Goal: Task Accomplishment & Management: Complete application form

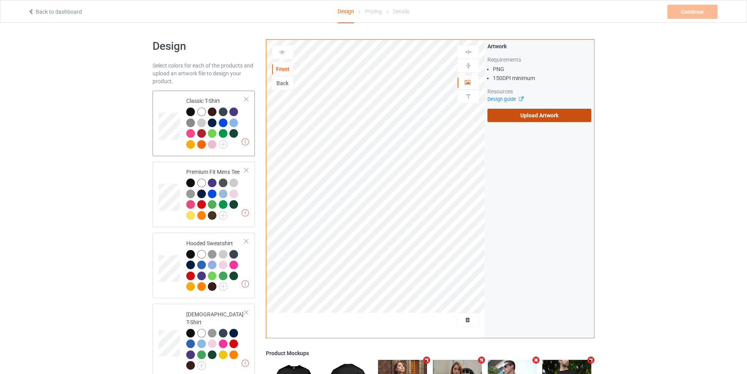
click at [513, 120] on label "Upload Artwork" at bounding box center [540, 115] width 104 height 13
click at [0, 0] on input "Upload Artwork" at bounding box center [0, 0] width 0 height 0
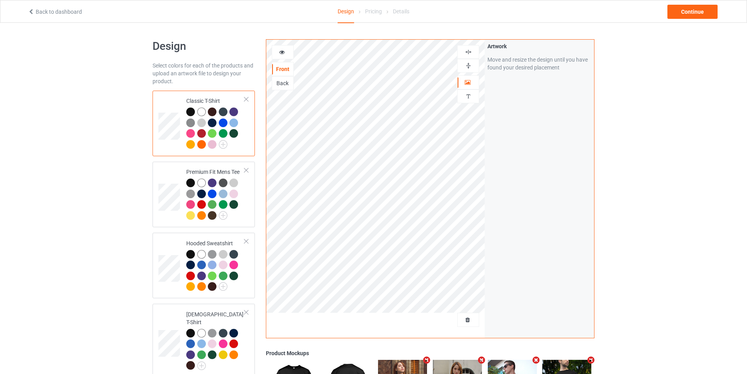
click at [472, 66] on img at bounding box center [468, 65] width 7 height 7
click at [468, 64] on img at bounding box center [468, 65] width 7 height 7
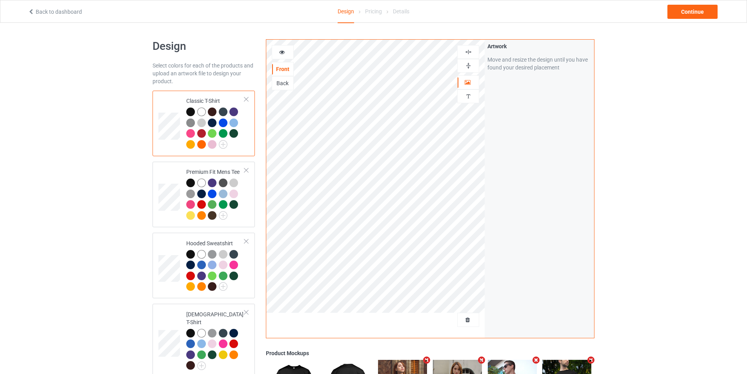
click at [468, 64] on img at bounding box center [468, 65] width 7 height 7
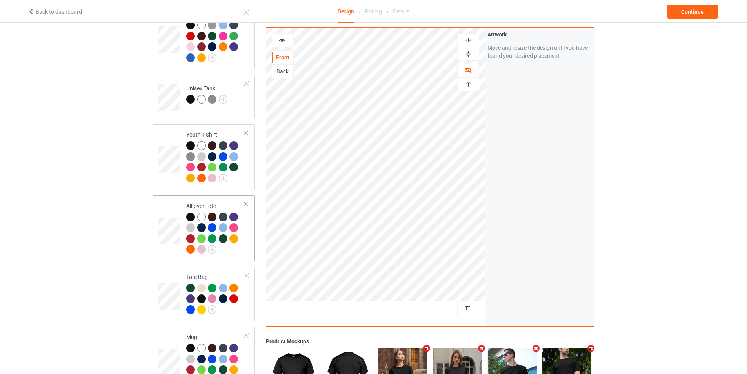
scroll to position [549, 0]
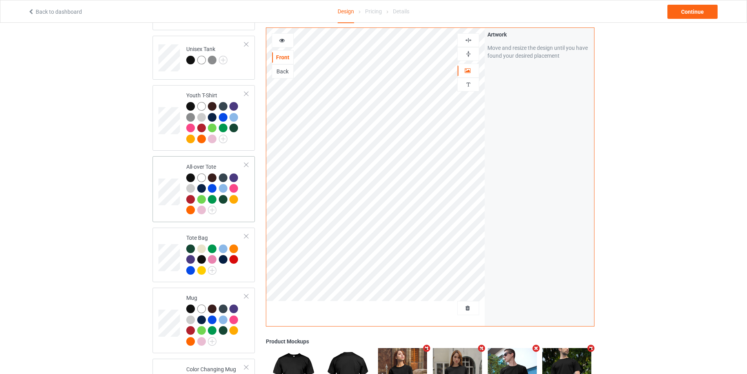
click at [169, 215] on div "All-over Tote" at bounding box center [204, 189] width 102 height 66
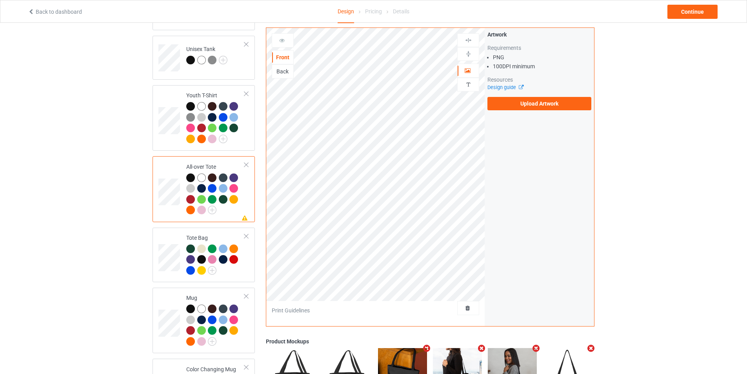
click at [191, 173] on div at bounding box center [190, 177] width 9 height 9
click at [541, 100] on label "Upload Artwork" at bounding box center [540, 103] width 104 height 13
click at [0, 0] on input "Upload Artwork" at bounding box center [0, 0] width 0 height 0
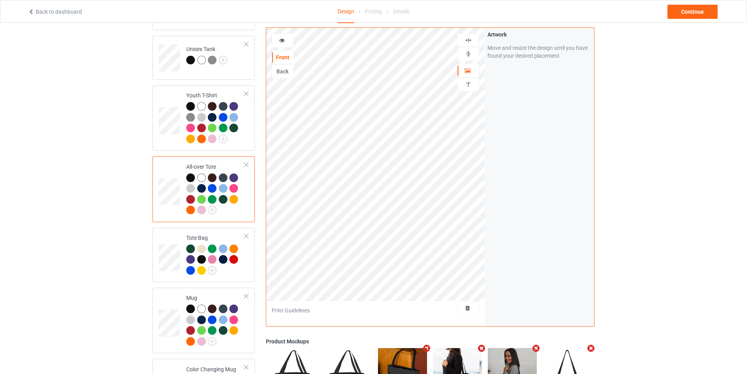
click at [471, 52] on img at bounding box center [468, 53] width 7 height 7
click at [469, 55] on img at bounding box center [468, 53] width 7 height 7
click at [472, 38] on img at bounding box center [468, 39] width 7 height 7
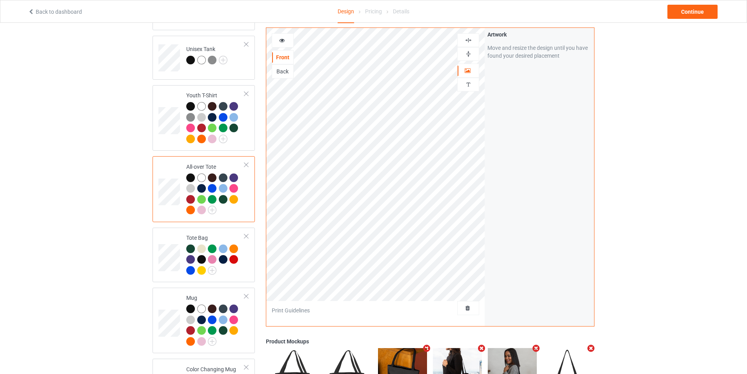
click at [472, 38] on img at bounding box center [468, 39] width 7 height 7
click at [277, 69] on div "Back" at bounding box center [282, 71] width 21 height 8
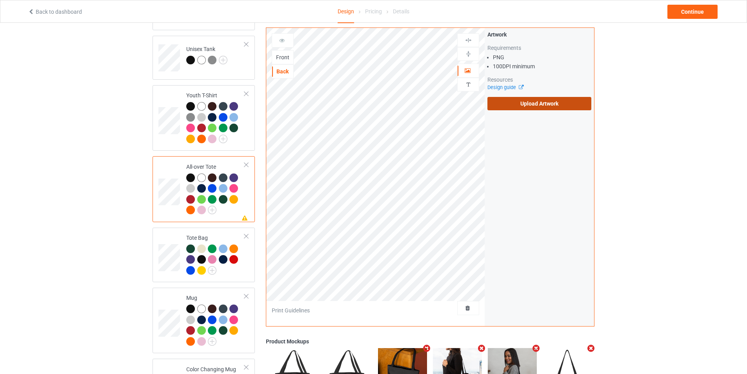
click at [532, 106] on label "Upload Artwork" at bounding box center [540, 103] width 104 height 13
click at [0, 0] on input "Upload Artwork" at bounding box center [0, 0] width 0 height 0
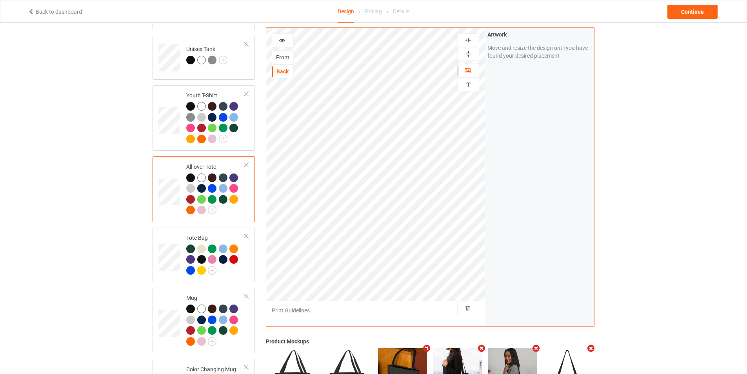
click at [472, 55] on img at bounding box center [468, 53] width 7 height 7
click at [471, 40] on img at bounding box center [468, 39] width 7 height 7
click at [471, 53] on img at bounding box center [468, 53] width 7 height 7
click at [475, 57] on div at bounding box center [468, 53] width 21 height 7
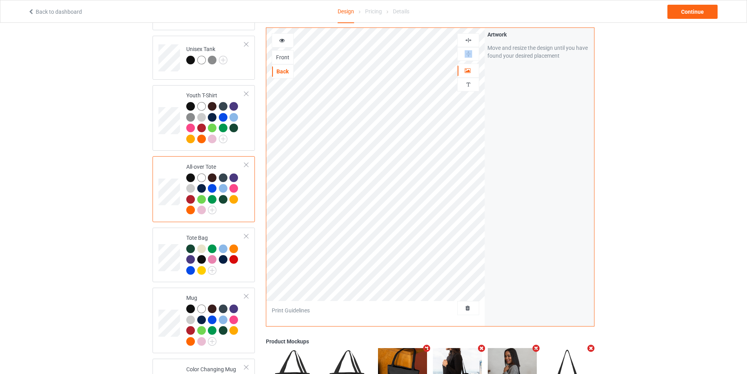
click at [475, 56] on div at bounding box center [468, 53] width 21 height 7
click at [473, 39] on div at bounding box center [468, 39] width 21 height 7
click at [283, 61] on div "Front" at bounding box center [282, 57] width 21 height 8
click at [290, 70] on div "Back" at bounding box center [282, 71] width 21 height 8
click at [466, 54] on img at bounding box center [468, 53] width 7 height 7
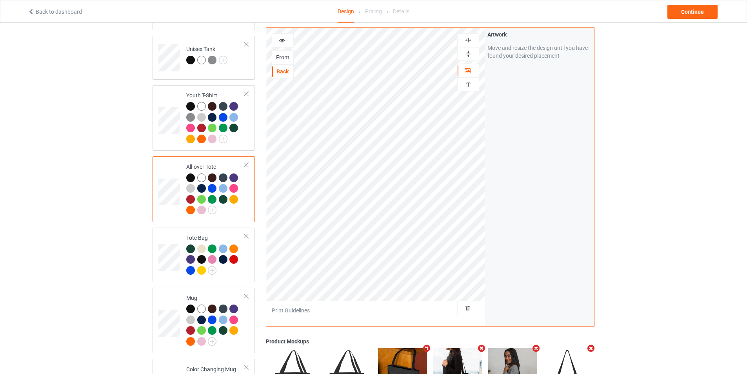
click at [466, 54] on img at bounding box center [468, 53] width 7 height 7
click at [470, 37] on img at bounding box center [468, 39] width 7 height 7
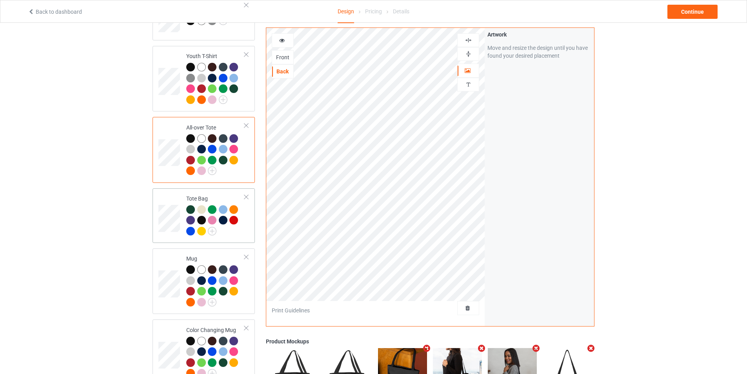
click at [166, 191] on td at bounding box center [170, 215] width 24 height 49
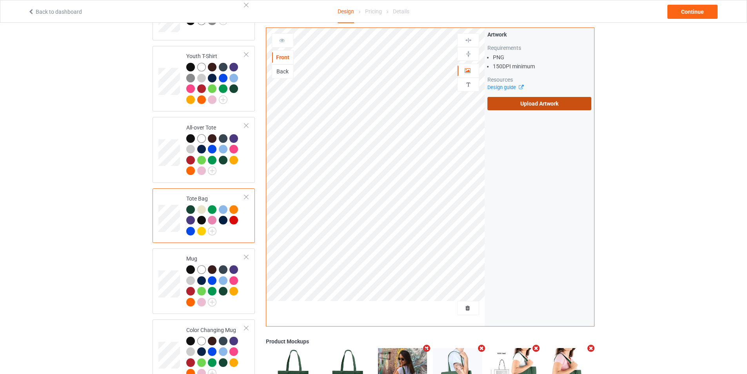
click at [548, 108] on label "Upload Artwork" at bounding box center [540, 103] width 104 height 13
click at [0, 0] on input "Upload Artwork" at bounding box center [0, 0] width 0 height 0
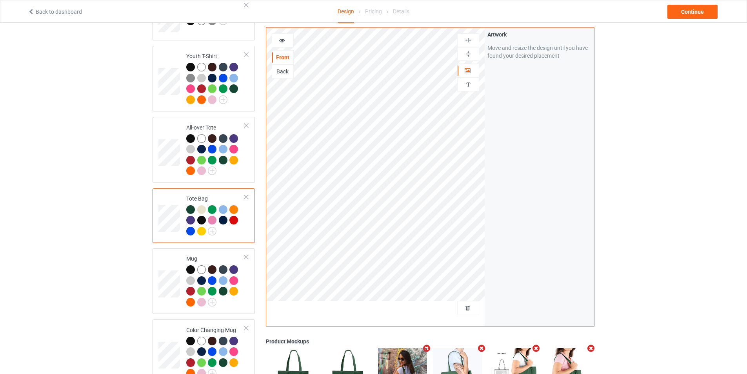
click at [203, 216] on div at bounding box center [201, 220] width 9 height 9
click at [202, 216] on div at bounding box center [201, 220] width 9 height 9
click at [468, 56] on img at bounding box center [468, 53] width 7 height 7
click at [472, 36] on div at bounding box center [468, 40] width 22 height 14
drag, startPoint x: 280, startPoint y: 70, endPoint x: 289, endPoint y: 80, distance: 13.3
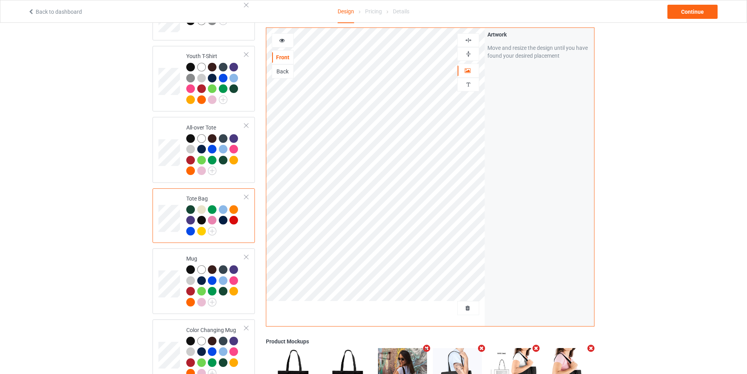
click at [280, 70] on div "Back" at bounding box center [282, 71] width 21 height 8
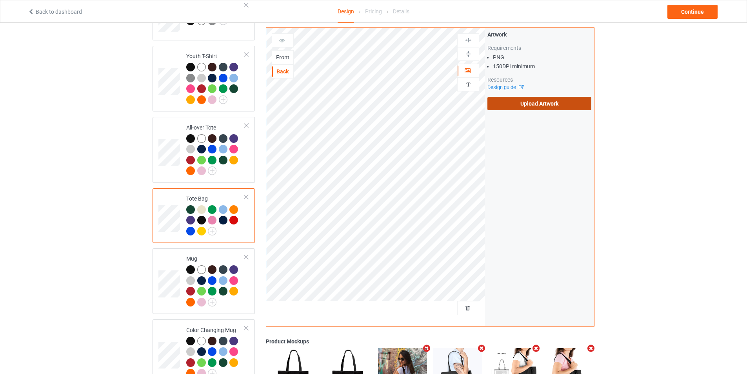
click at [517, 100] on label "Upload Artwork" at bounding box center [540, 103] width 104 height 13
click at [0, 0] on input "Upload Artwork" at bounding box center [0, 0] width 0 height 0
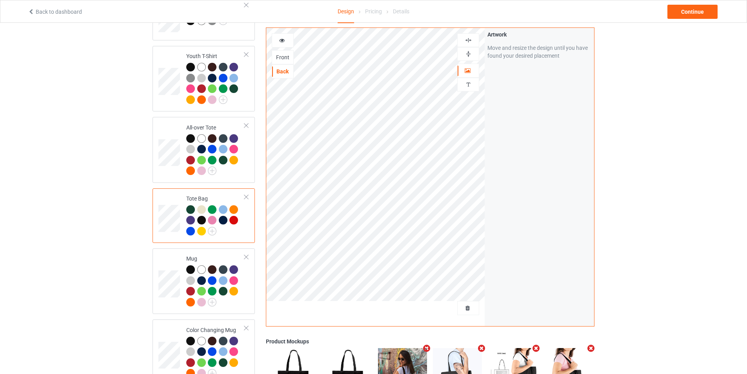
click at [464, 53] on div at bounding box center [468, 53] width 21 height 7
click at [280, 52] on div "Front" at bounding box center [283, 57] width 22 height 14
click at [277, 58] on div "Front" at bounding box center [282, 57] width 21 height 8
click at [287, 71] on div "Back" at bounding box center [282, 71] width 21 height 8
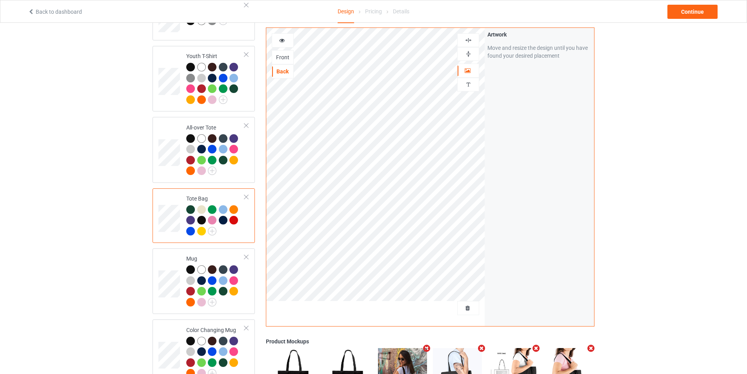
drag, startPoint x: 465, startPoint y: 57, endPoint x: 461, endPoint y: 62, distance: 6.7
click at [466, 56] on img at bounding box center [468, 53] width 7 height 7
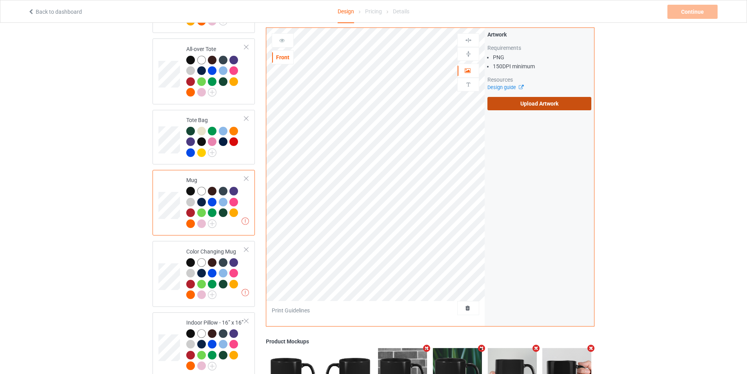
click at [527, 104] on label "Upload Artwork" at bounding box center [540, 103] width 104 height 13
click at [0, 0] on input "Upload Artwork" at bounding box center [0, 0] width 0 height 0
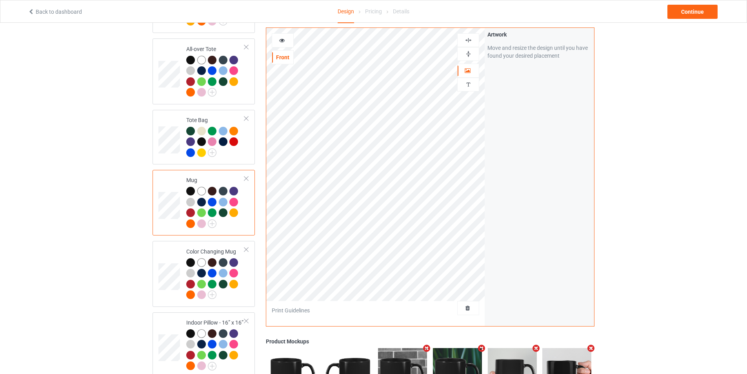
click at [469, 55] on img at bounding box center [468, 53] width 7 height 7
click at [471, 51] on img at bounding box center [468, 53] width 7 height 7
click at [160, 288] on td at bounding box center [170, 273] width 24 height 59
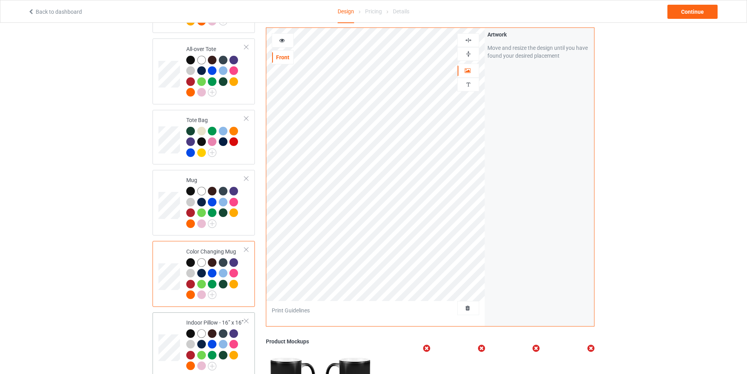
scroll to position [745, 0]
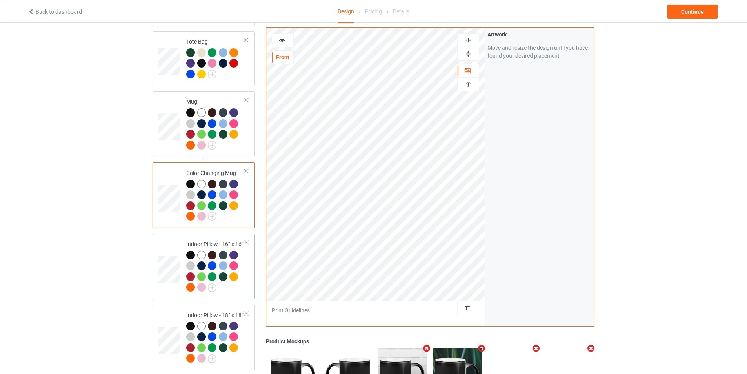
click at [168, 283] on td at bounding box center [170, 266] width 24 height 59
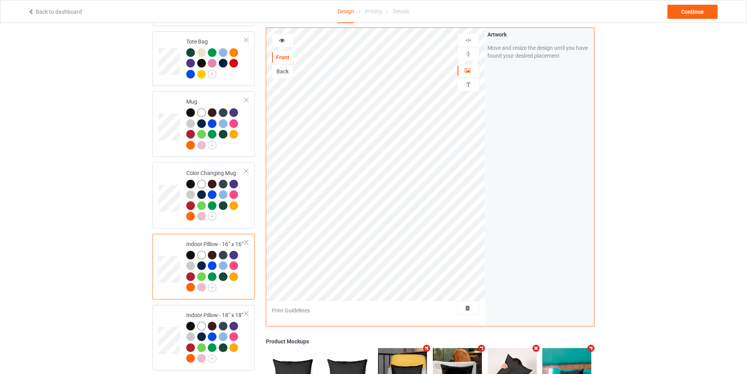
click at [191, 251] on div at bounding box center [190, 255] width 9 height 9
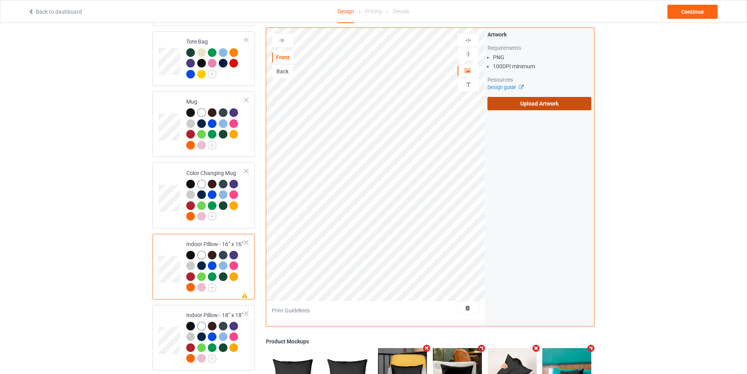
click at [532, 100] on label "Upload Artwork" at bounding box center [540, 103] width 104 height 13
click at [0, 0] on input "Upload Artwork" at bounding box center [0, 0] width 0 height 0
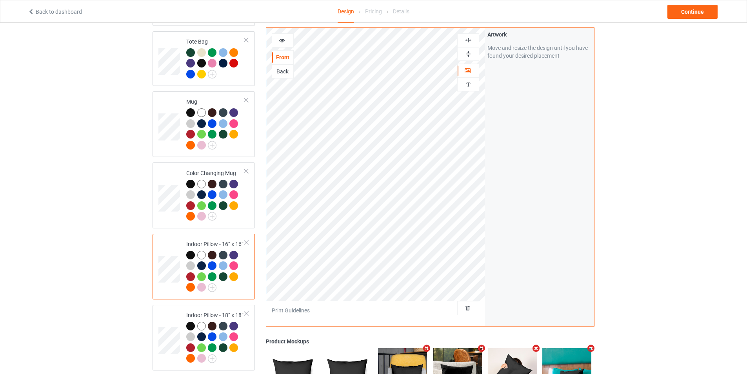
click at [468, 55] on img at bounding box center [468, 53] width 7 height 7
click at [468, 37] on img at bounding box center [468, 39] width 7 height 7
click at [473, 55] on div at bounding box center [468, 53] width 21 height 7
click at [275, 71] on div "Back" at bounding box center [282, 71] width 21 height 8
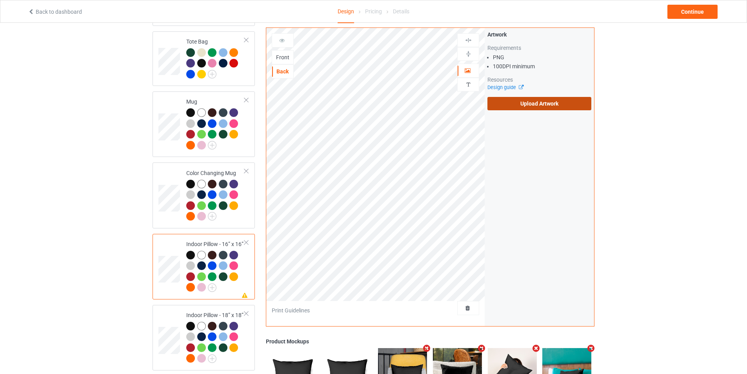
click at [516, 98] on label "Upload Artwork" at bounding box center [540, 103] width 104 height 13
click at [0, 0] on input "Upload Artwork" at bounding box center [0, 0] width 0 height 0
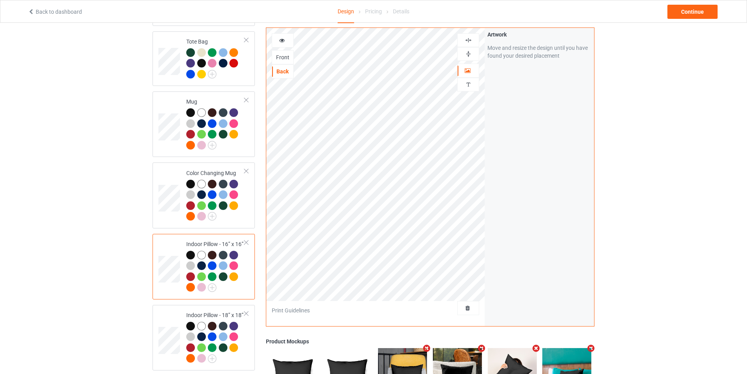
click at [470, 53] on img at bounding box center [468, 53] width 7 height 7
click at [285, 63] on div "Front" at bounding box center [283, 57] width 22 height 14
click at [288, 55] on div "Front" at bounding box center [282, 57] width 21 height 8
click at [284, 75] on div "Back" at bounding box center [282, 71] width 21 height 8
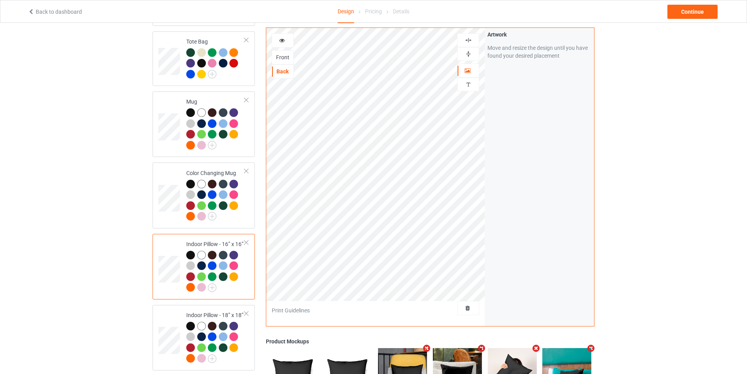
click at [470, 52] on img at bounding box center [468, 53] width 7 height 7
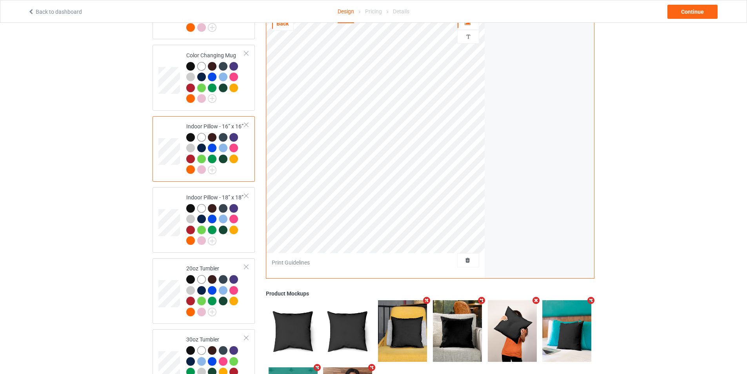
scroll to position [706, 0]
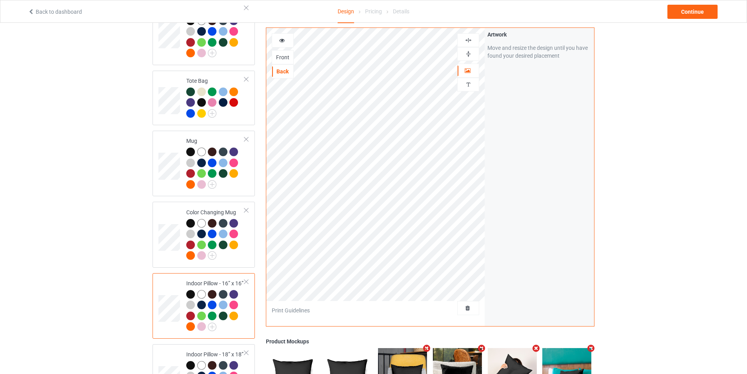
click at [473, 36] on div at bounding box center [468, 39] width 21 height 7
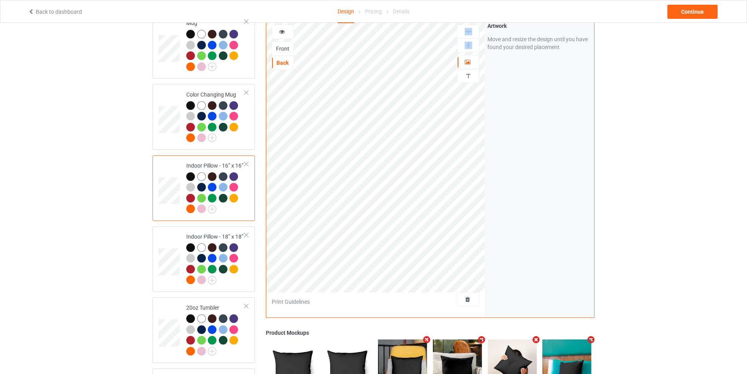
scroll to position [863, 0]
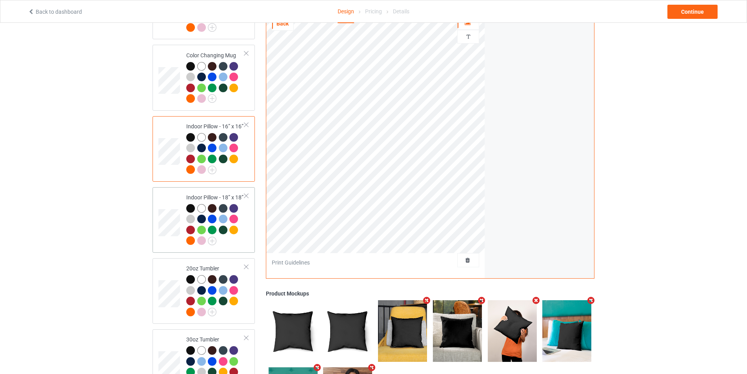
click at [165, 235] on td at bounding box center [170, 219] width 24 height 59
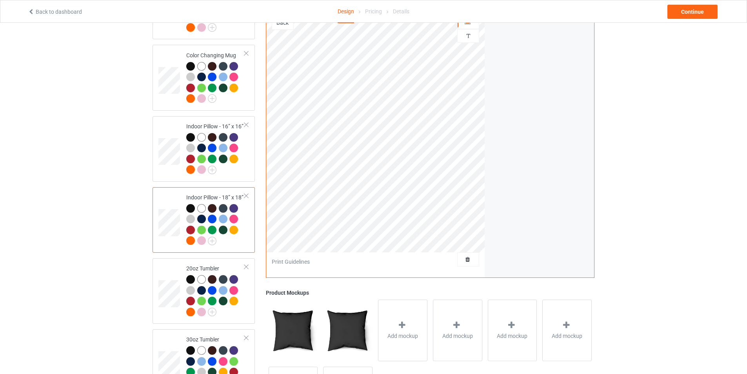
scroll to position [785, 0]
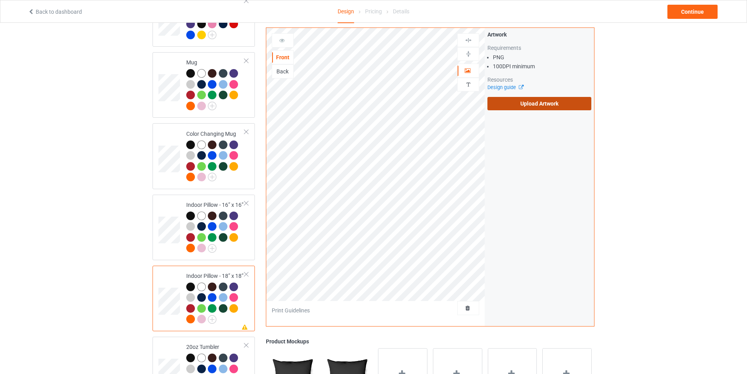
click at [554, 103] on label "Upload Artwork" at bounding box center [540, 103] width 104 height 13
click at [0, 0] on input "Upload Artwork" at bounding box center [0, 0] width 0 height 0
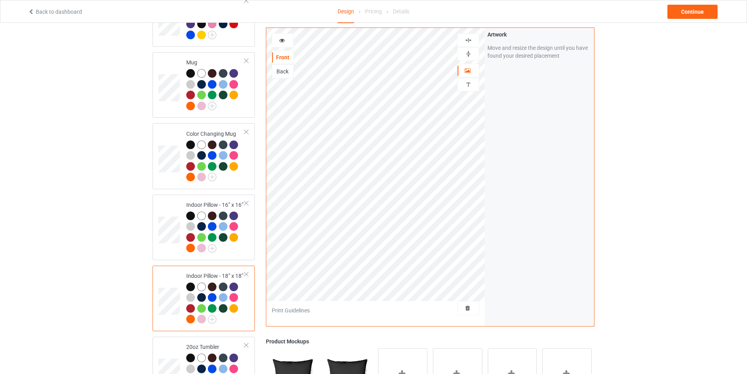
click at [472, 55] on img at bounding box center [468, 53] width 7 height 7
click at [467, 37] on img at bounding box center [468, 39] width 7 height 7
click at [285, 69] on div "Back" at bounding box center [282, 71] width 21 height 8
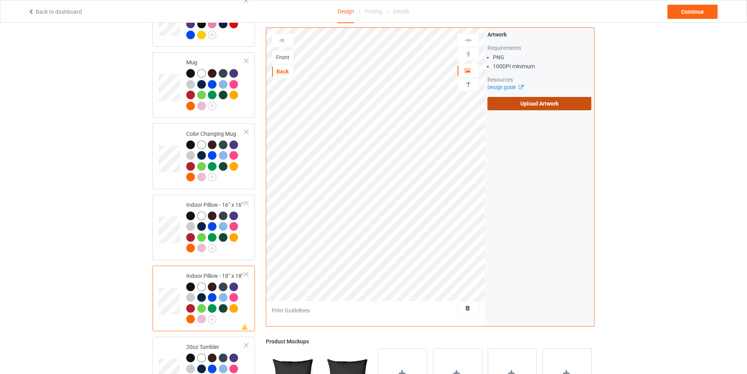
click at [528, 109] on label "Upload Artwork" at bounding box center [540, 103] width 104 height 13
click at [0, 0] on input "Upload Artwork" at bounding box center [0, 0] width 0 height 0
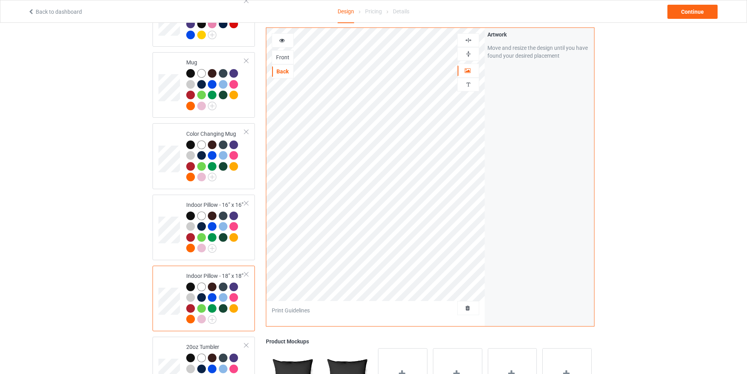
click at [467, 54] on img at bounding box center [468, 53] width 7 height 7
click at [469, 38] on img at bounding box center [468, 39] width 7 height 7
click at [282, 57] on div "Front" at bounding box center [282, 57] width 21 height 8
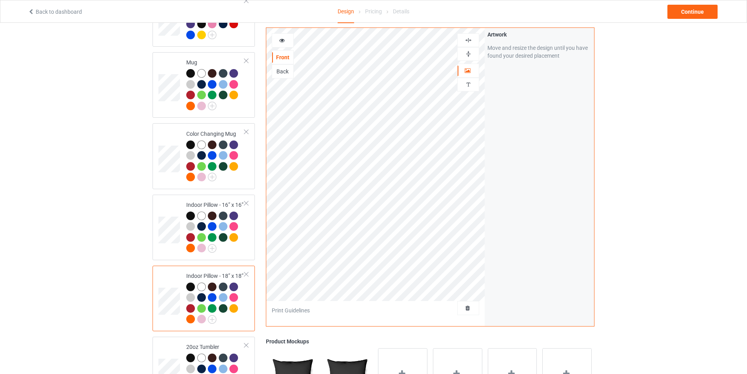
click at [283, 67] on div "Back" at bounding box center [283, 71] width 22 height 14
click at [274, 70] on div "Back" at bounding box center [282, 71] width 21 height 8
click at [468, 52] on img at bounding box center [468, 53] width 7 height 7
click at [468, 42] on img at bounding box center [468, 39] width 7 height 7
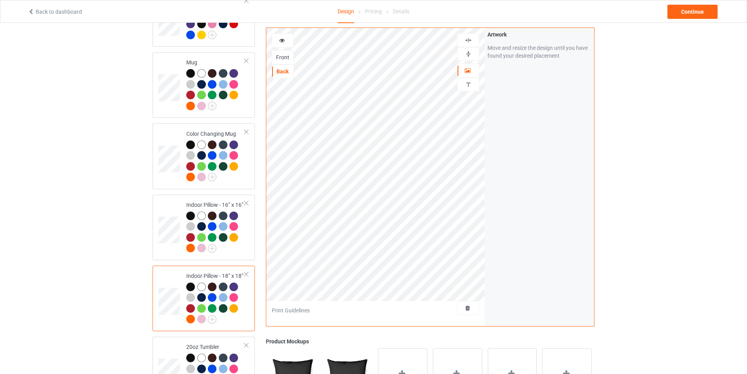
click at [468, 42] on img at bounding box center [468, 39] width 7 height 7
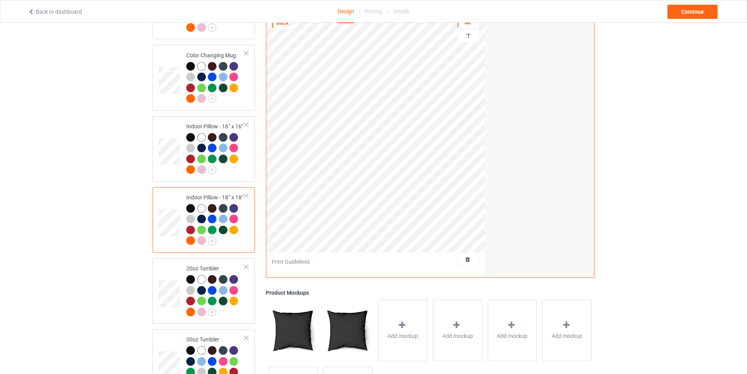
click at [173, 272] on td at bounding box center [170, 290] width 24 height 59
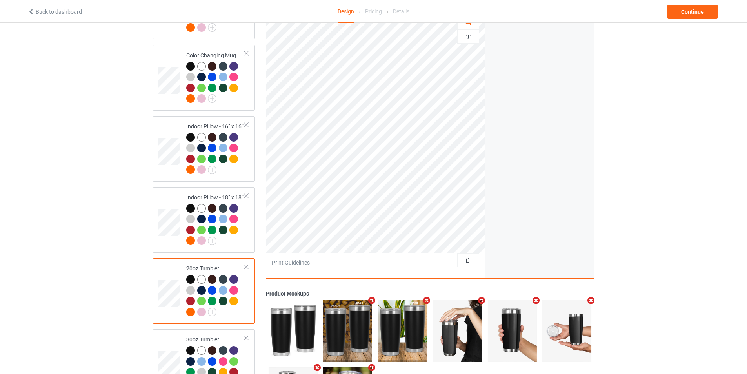
scroll to position [785, 0]
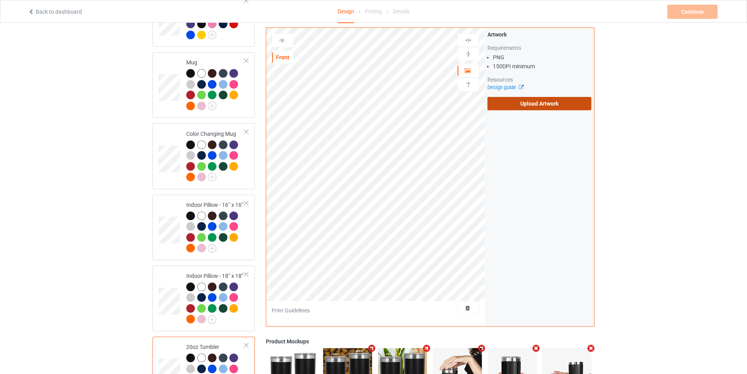
click at [555, 102] on label "Upload Artwork" at bounding box center [540, 103] width 104 height 13
click at [0, 0] on input "Upload Artwork" at bounding box center [0, 0] width 0 height 0
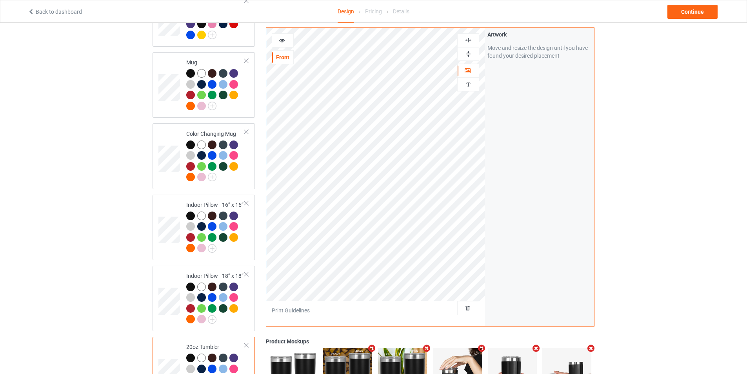
click at [472, 53] on div at bounding box center [468, 53] width 21 height 7
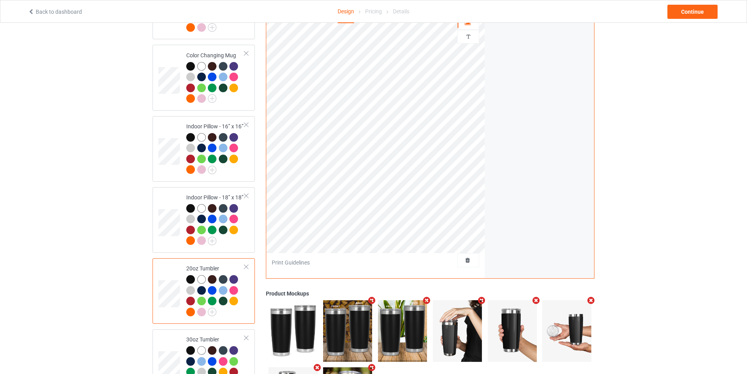
scroll to position [902, 0]
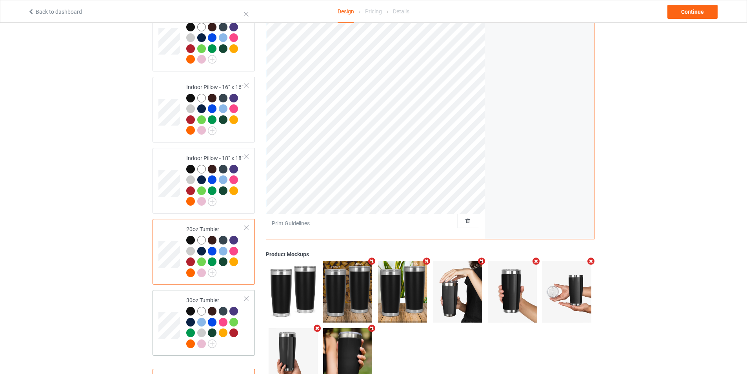
click at [165, 301] on td at bounding box center [170, 322] width 24 height 59
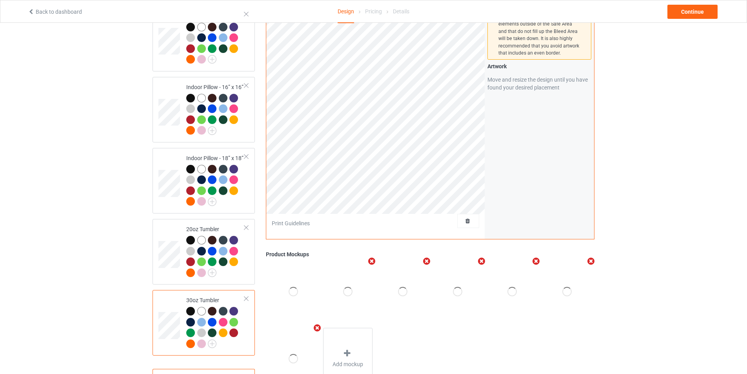
scroll to position [824, 0]
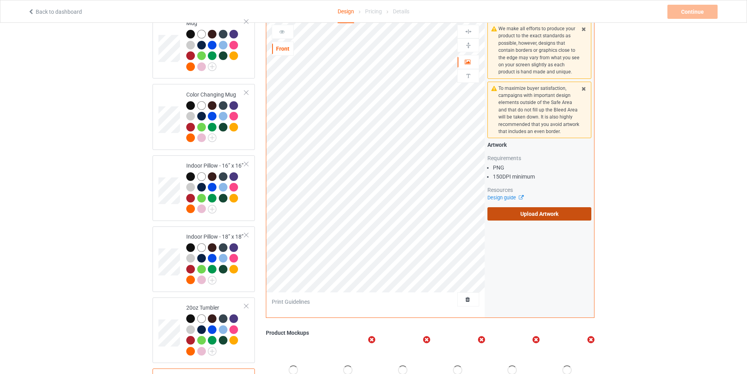
click at [524, 210] on label "Upload Artwork" at bounding box center [540, 213] width 104 height 13
click at [0, 0] on input "Upload Artwork" at bounding box center [0, 0] width 0 height 0
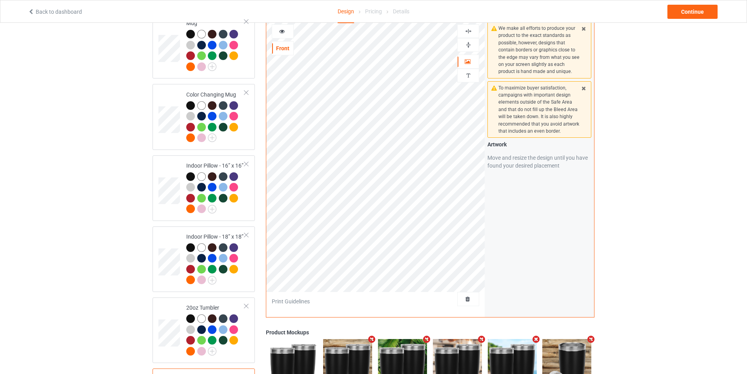
click at [471, 47] on img at bounding box center [468, 44] width 7 height 7
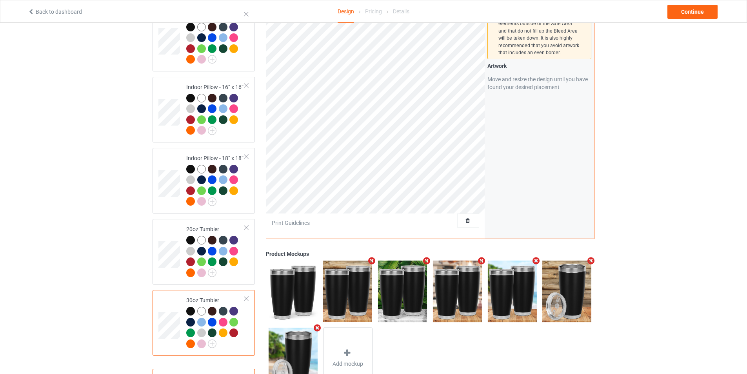
scroll to position [785, 0]
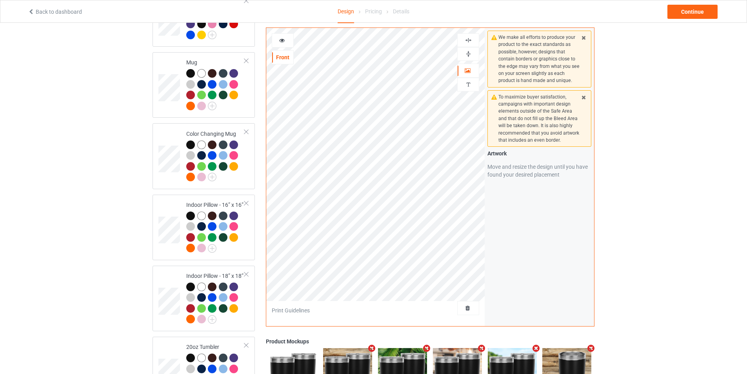
click at [468, 56] on img at bounding box center [468, 53] width 7 height 7
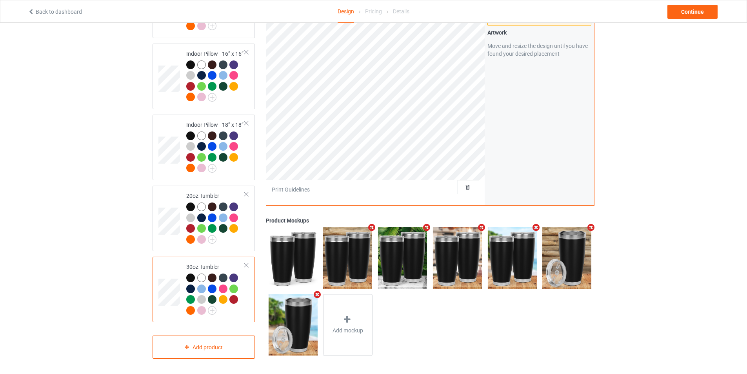
scroll to position [739, 0]
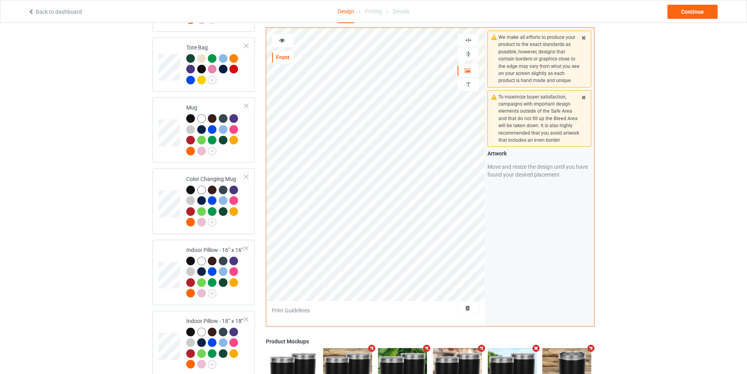
click at [466, 49] on div at bounding box center [468, 54] width 22 height 14
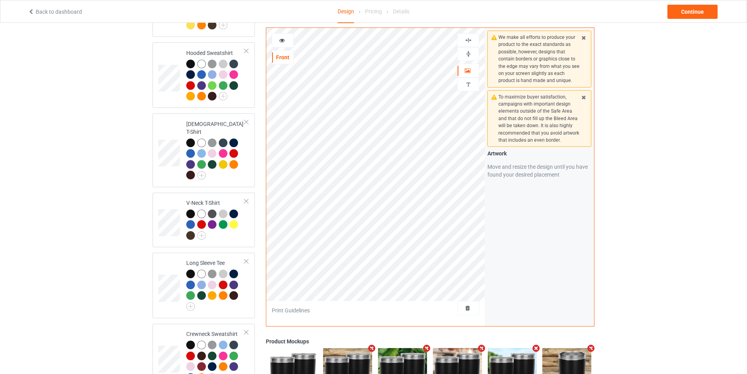
scroll to position [0, 0]
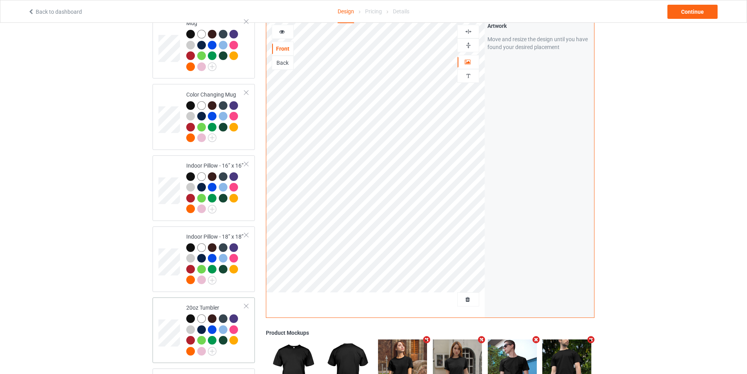
scroll to position [936, 0]
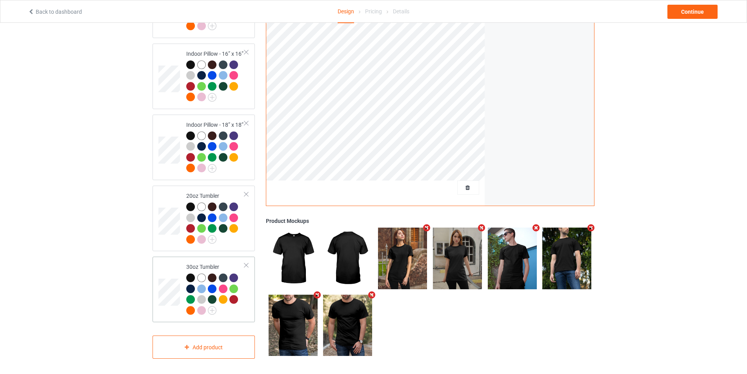
click at [167, 311] on td at bounding box center [170, 289] width 24 height 59
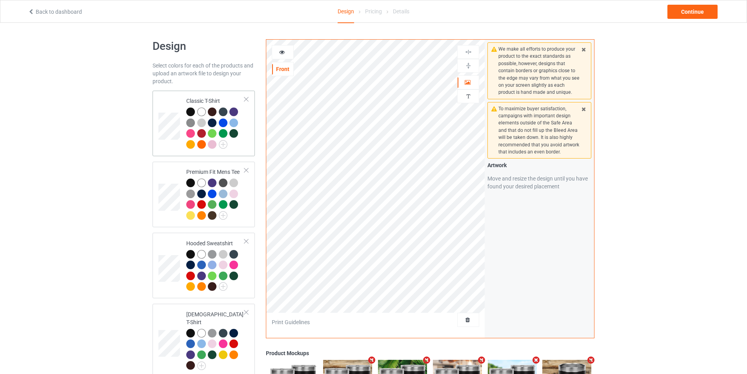
click at [165, 101] on td at bounding box center [170, 123] width 24 height 59
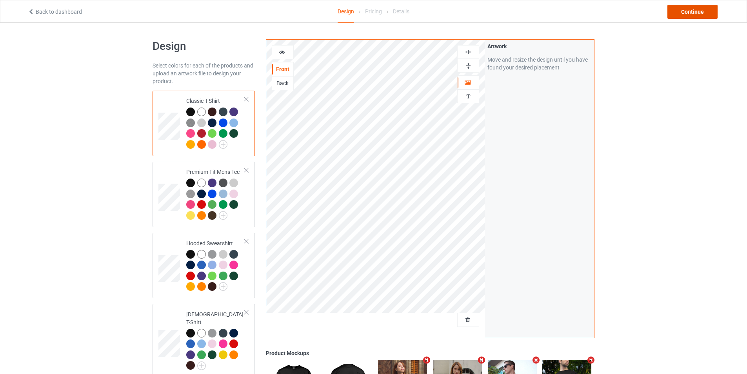
click at [692, 12] on div "Continue" at bounding box center [693, 12] width 50 height 14
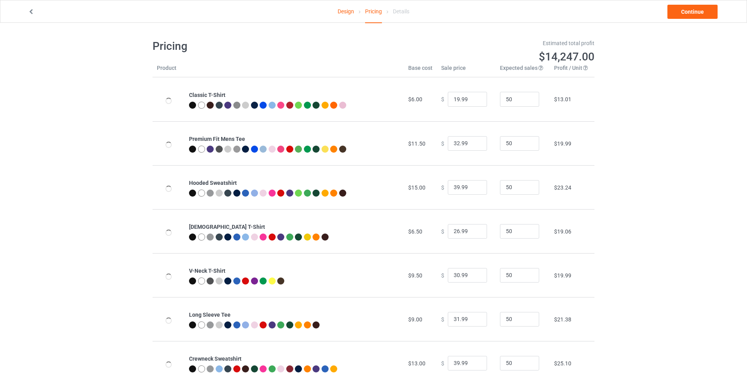
type input "26.95"
type input "32.95"
type input "46.95"
type input "26.95"
type input "30.95"
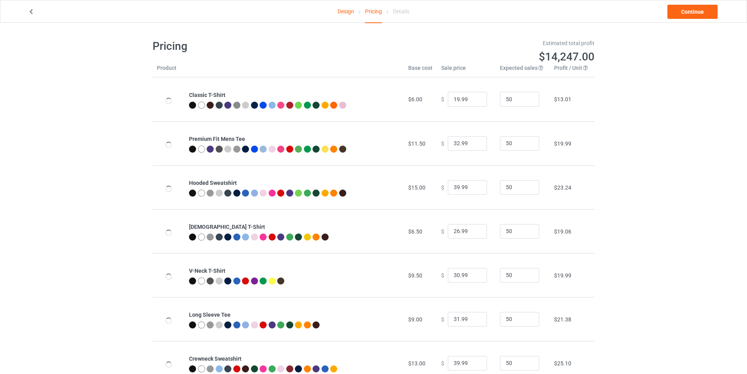
type input "31.95"
type input "39.95"
type input "28.95"
type input "26.95"
type input "23.95"
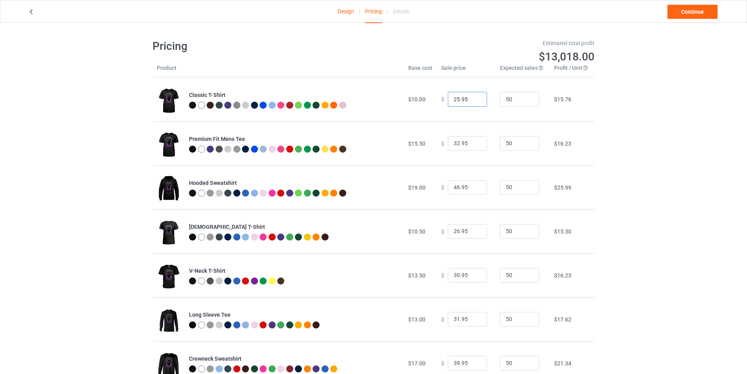
click at [473, 102] on input "25.95" at bounding box center [467, 99] width 39 height 15
click at [473, 102] on input "24.95" at bounding box center [467, 99] width 39 height 15
click at [473, 102] on input "23.95" at bounding box center [467, 99] width 39 height 15
click at [473, 102] on input "22.95" at bounding box center [467, 99] width 39 height 15
click at [473, 102] on input "21.95" at bounding box center [467, 99] width 39 height 15
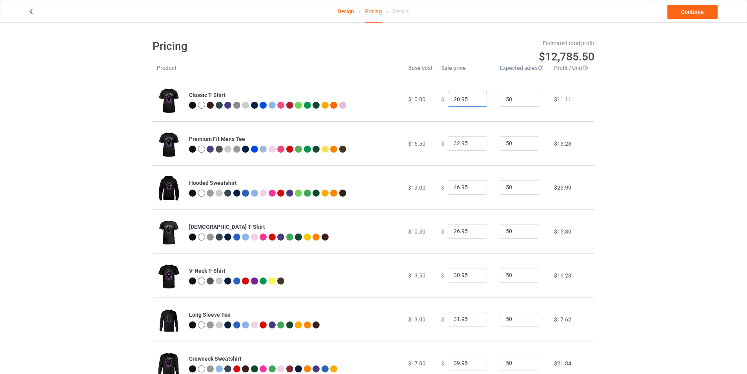
click at [473, 102] on input "20.95" at bounding box center [467, 99] width 39 height 15
click at [473, 102] on input "19.95" at bounding box center [467, 99] width 39 height 15
type input "19.99"
click at [468, 144] on input "32.95" at bounding box center [467, 143] width 39 height 15
type input "32.99"
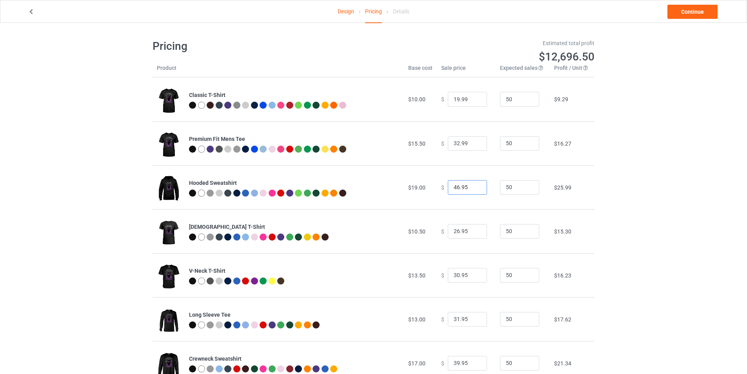
click at [465, 182] on input "46.95" at bounding box center [467, 187] width 39 height 15
type input "46.99"
click at [473, 142] on input "33.99" at bounding box center [467, 143] width 39 height 15
click at [473, 142] on input "34.99" at bounding box center [467, 143] width 39 height 15
click at [473, 142] on input "35.99" at bounding box center [467, 143] width 39 height 15
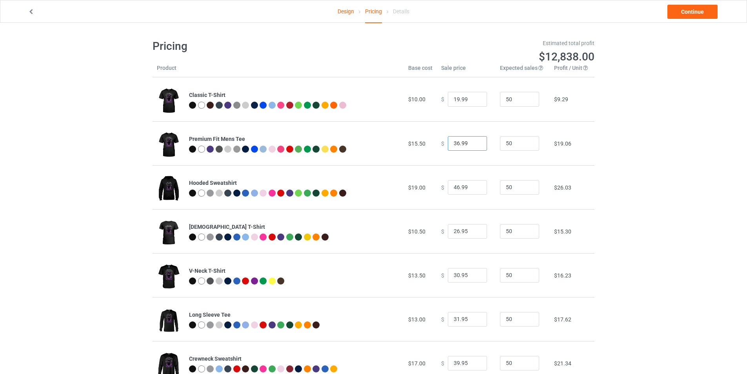
click at [473, 142] on input "36.99" at bounding box center [467, 143] width 39 height 15
type input "37.99"
click at [473, 142] on input "37.99" at bounding box center [467, 143] width 39 height 15
click at [465, 232] on input "26.95" at bounding box center [467, 231] width 39 height 15
type input "26.99"
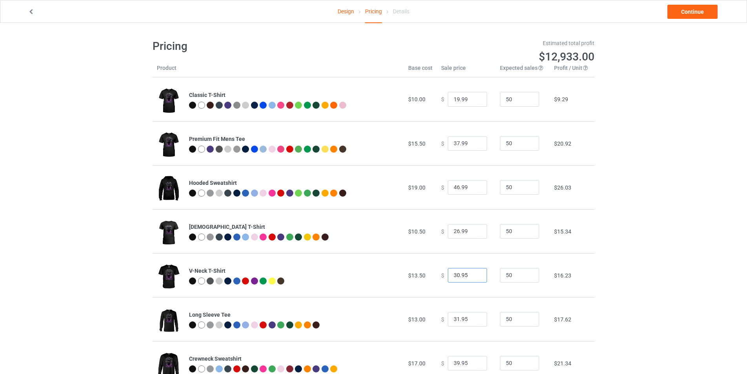
click at [466, 269] on input "30.95" at bounding box center [467, 275] width 39 height 15
type input "30.99"
click at [466, 315] on input "31.95" at bounding box center [467, 319] width 39 height 15
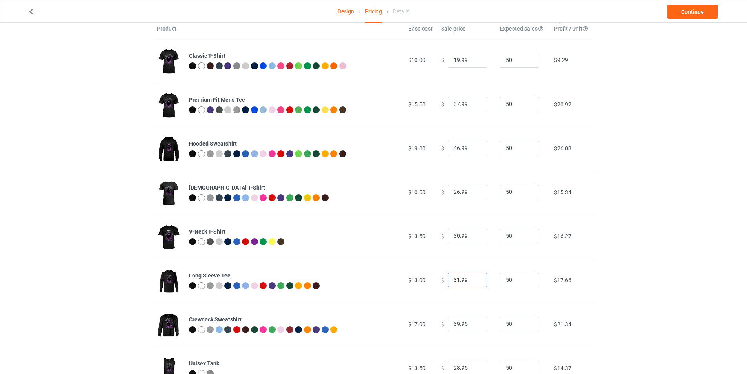
scroll to position [78, 0]
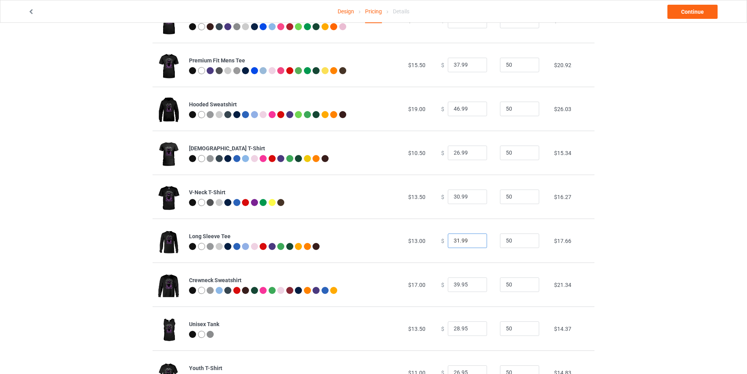
type input "31.99"
click at [464, 284] on input "39.95" at bounding box center [467, 284] width 39 height 15
type input "39.99"
click at [464, 331] on input "28.95" at bounding box center [467, 328] width 39 height 15
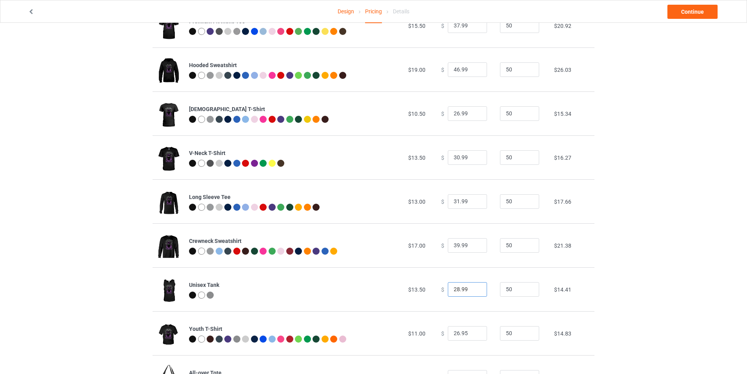
type input "28.99"
click at [467, 333] on input "26.95" at bounding box center [467, 333] width 39 height 15
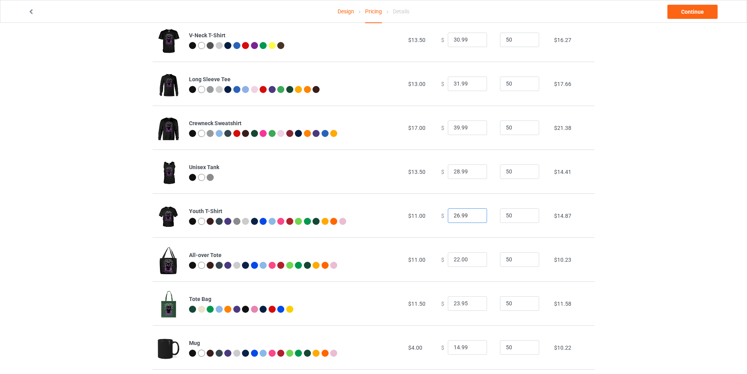
type input "26.99"
click at [463, 259] on input "22.00" at bounding box center [467, 259] width 39 height 15
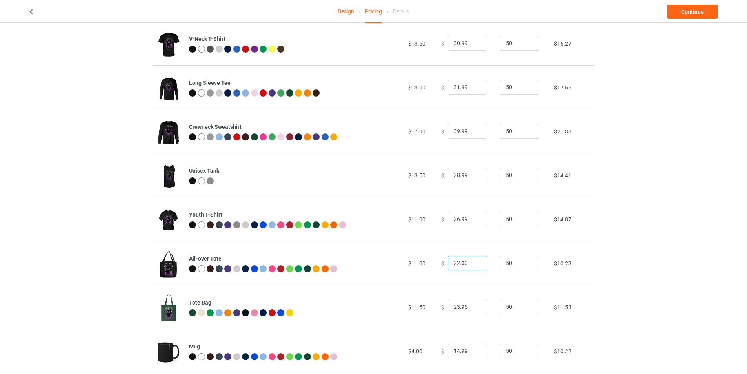
scroll to position [36, 0]
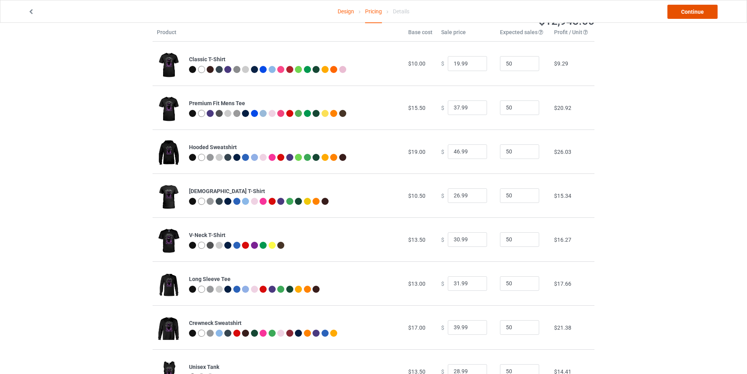
click at [684, 17] on link "Continue" at bounding box center [693, 12] width 50 height 14
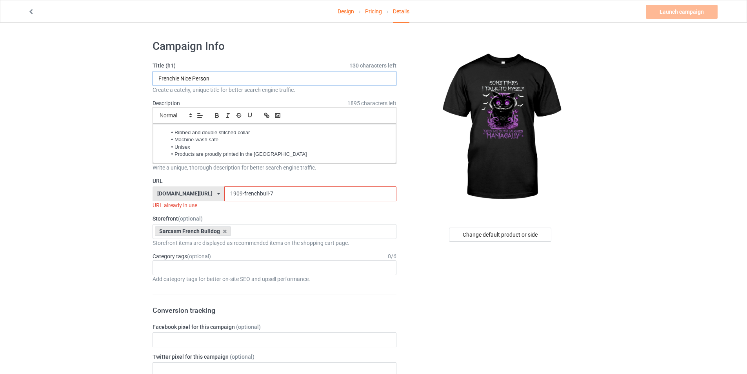
click at [304, 76] on input "Frenchie Nice Person" at bounding box center [275, 78] width 244 height 15
type input "Black Cat Maniacally"
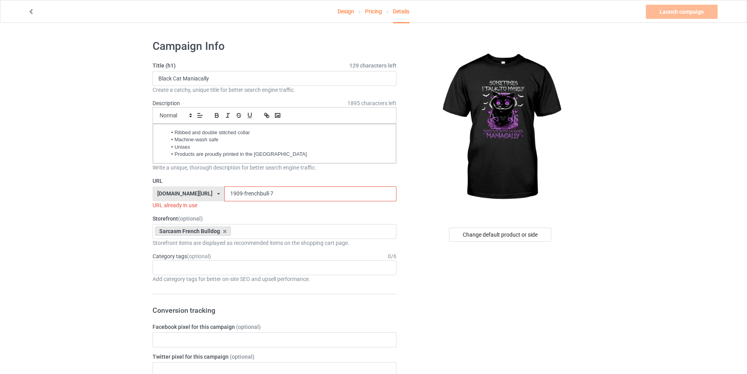
click at [264, 194] on input "1909-frenchbull-7" at bounding box center [310, 193] width 172 height 15
click at [226, 231] on icon at bounding box center [225, 231] width 4 height 5
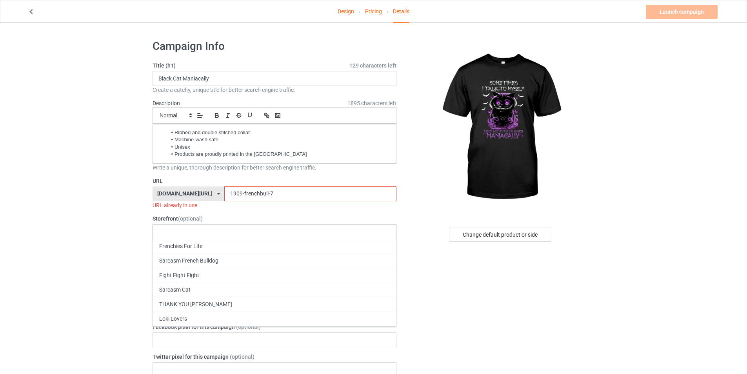
click at [200, 230] on div "Frenchies For Life Sarcasm French Bulldog Fight Fight Fight Sarcasm Cat THANK Y…" at bounding box center [275, 231] width 244 height 15
type input "S"
click at [196, 229] on div "Frenchies For Life Sarcasm French Bulldog Fight Fight Fight Sarcasm Cat THANK Y…" at bounding box center [275, 231] width 244 height 15
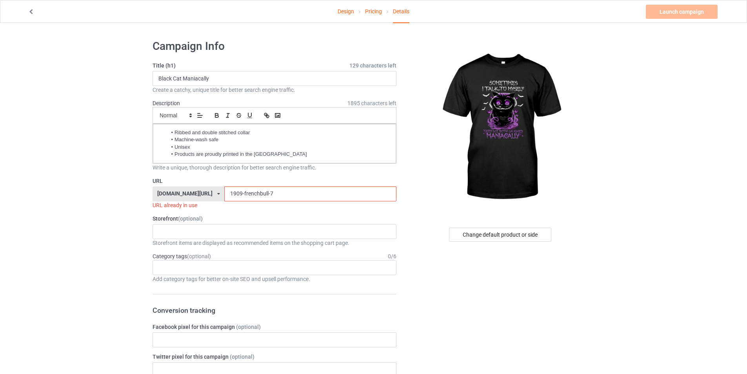
click at [167, 228] on div at bounding box center [163, 228] width 13 height 2
type input "Sar"
click at [188, 246] on div "Sarcasm Tee" at bounding box center [274, 246] width 243 height 15
click at [271, 196] on input "1909-frenchbull-7" at bounding box center [310, 193] width 172 height 15
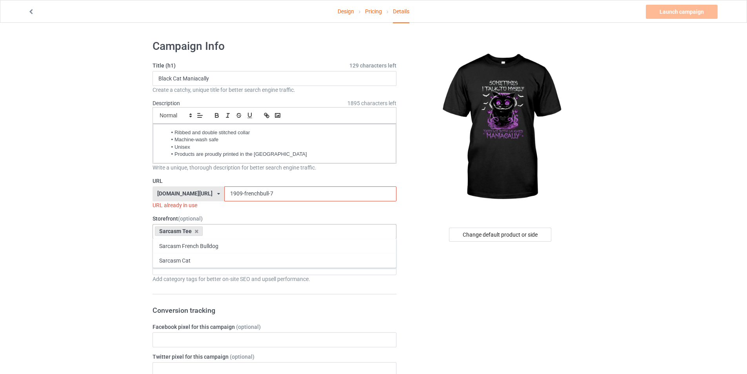
click at [271, 196] on input "1909-frenchbull-7" at bounding box center [310, 193] width 172 height 15
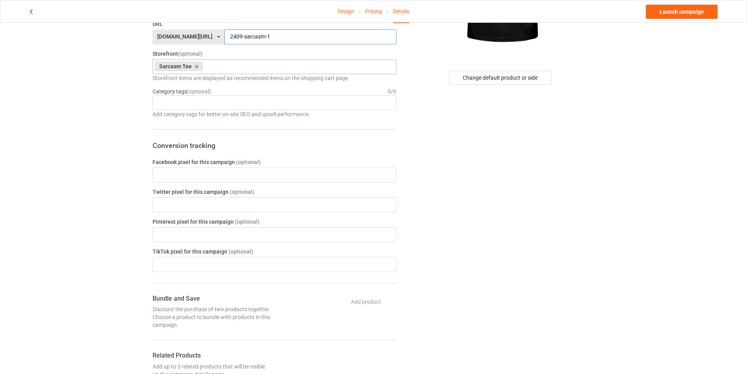
scroll to position [314, 0]
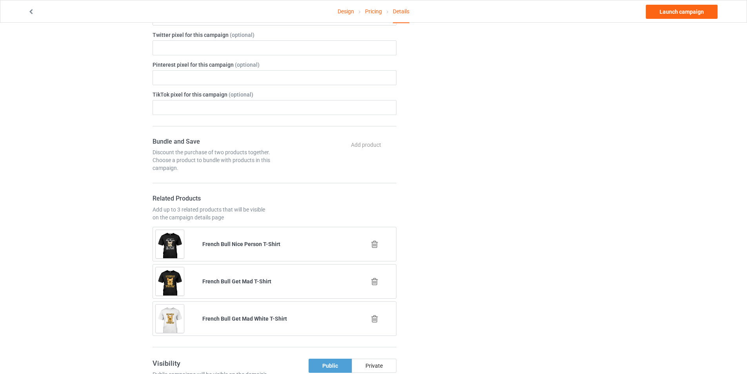
type input "2409-sarcasm-1"
click at [373, 241] on icon at bounding box center [375, 244] width 10 height 8
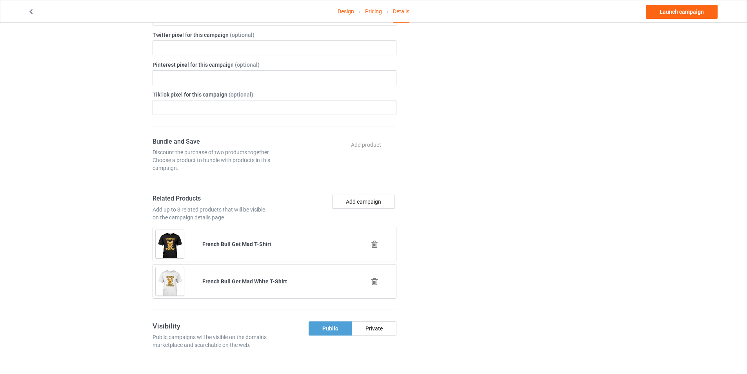
click at [375, 248] on icon at bounding box center [375, 244] width 10 height 8
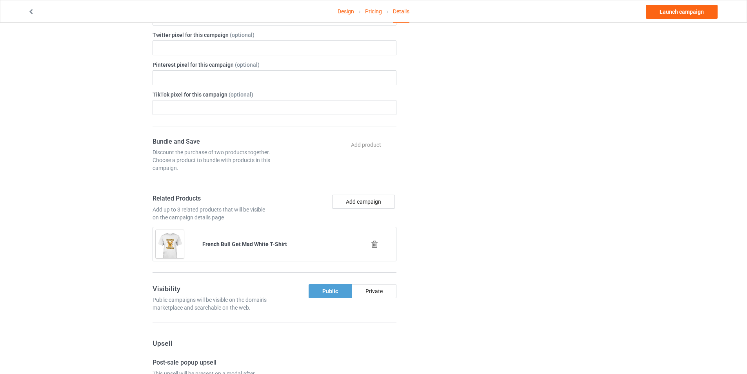
click at [375, 246] on icon at bounding box center [375, 244] width 10 height 8
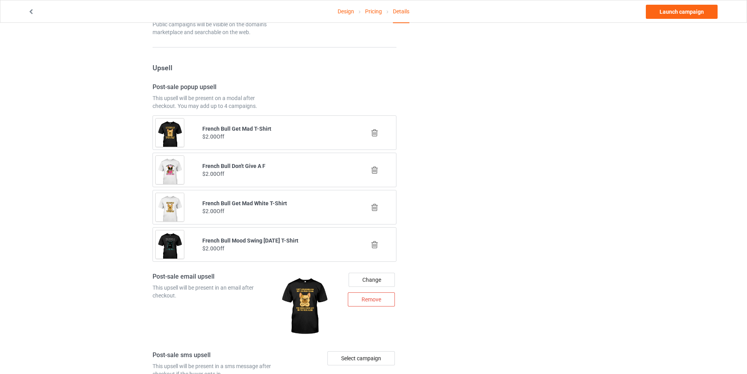
click at [373, 134] on icon at bounding box center [375, 133] width 10 height 8
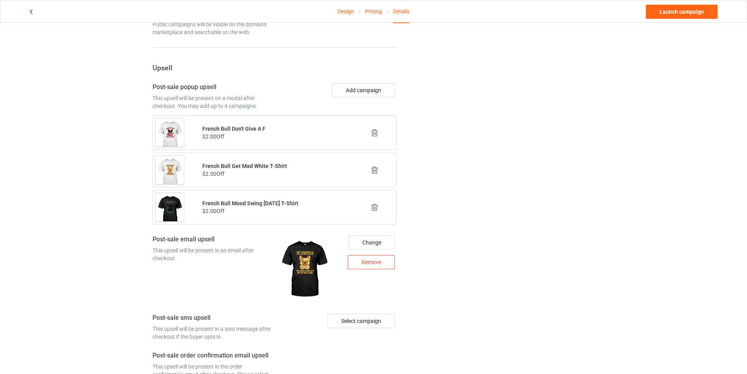
click at [374, 133] on icon at bounding box center [375, 133] width 10 height 8
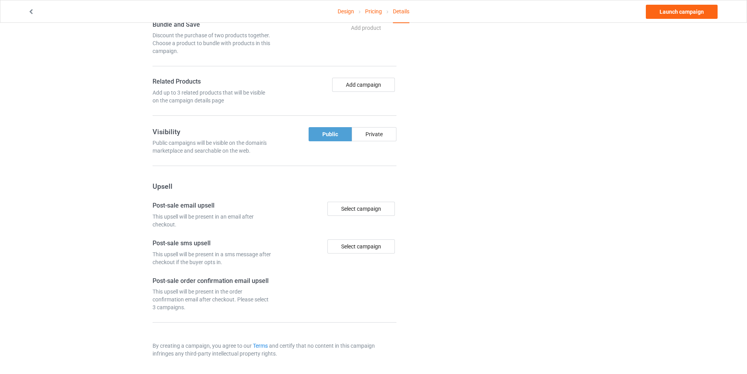
scroll to position [549, 0]
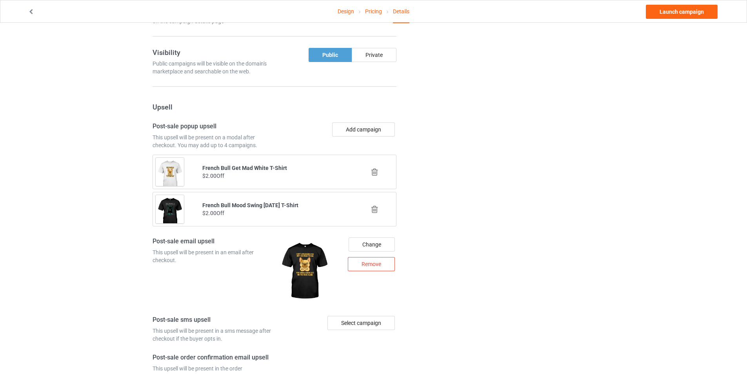
click at [377, 173] on icon at bounding box center [375, 172] width 10 height 8
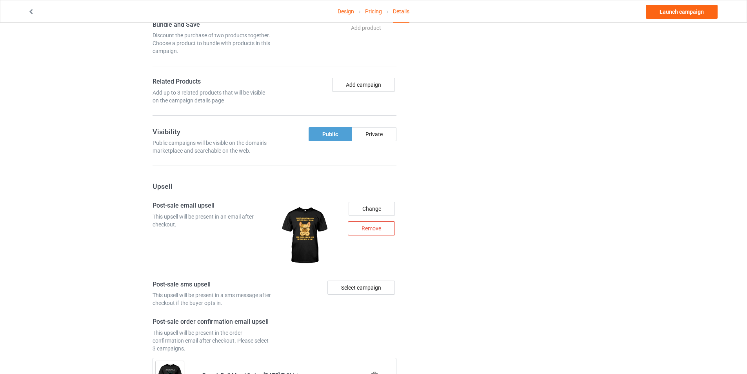
scroll to position [510, 0]
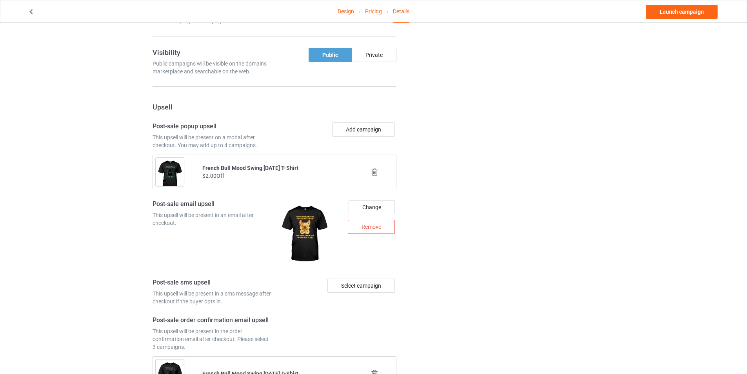
click at [377, 172] on icon at bounding box center [375, 172] width 10 height 8
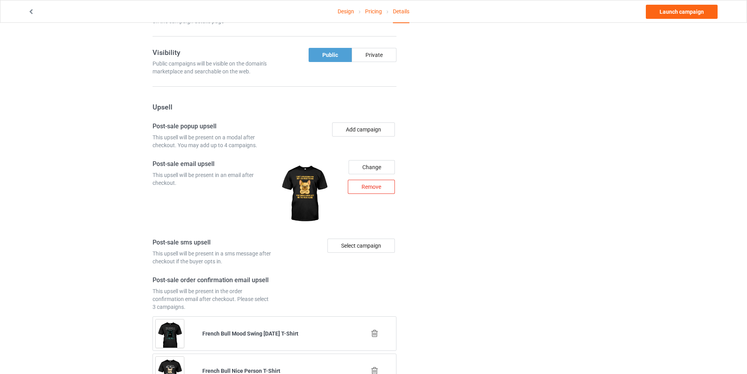
click at [382, 189] on div "Remove" at bounding box center [371, 187] width 47 height 14
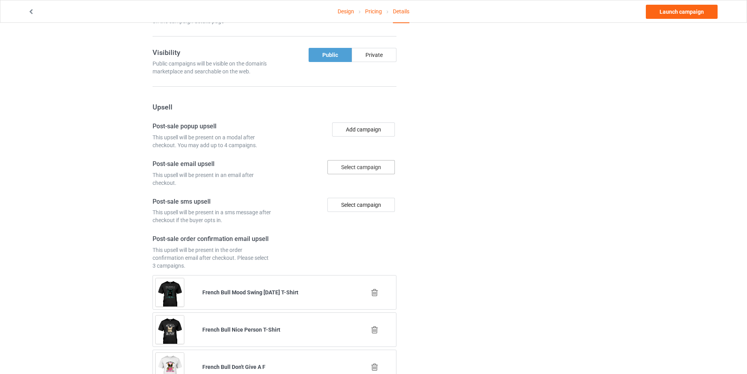
scroll to position [549, 0]
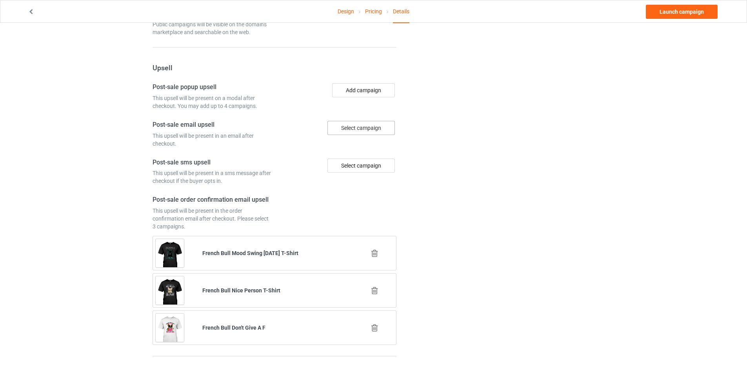
click at [375, 248] on div at bounding box center [375, 253] width 47 height 20
click at [375, 253] on icon at bounding box center [375, 253] width 10 height 8
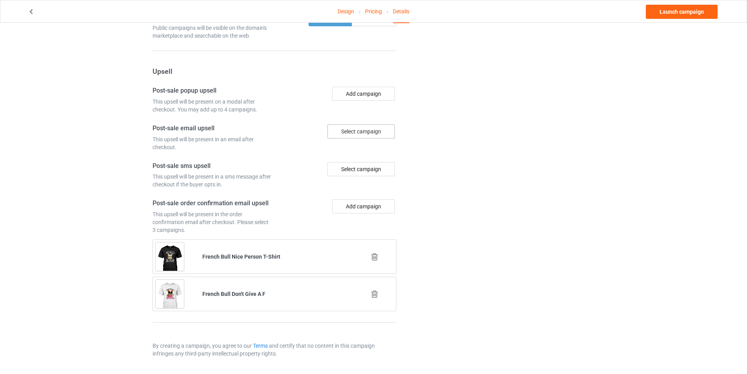
click at [376, 253] on icon at bounding box center [375, 257] width 10 height 8
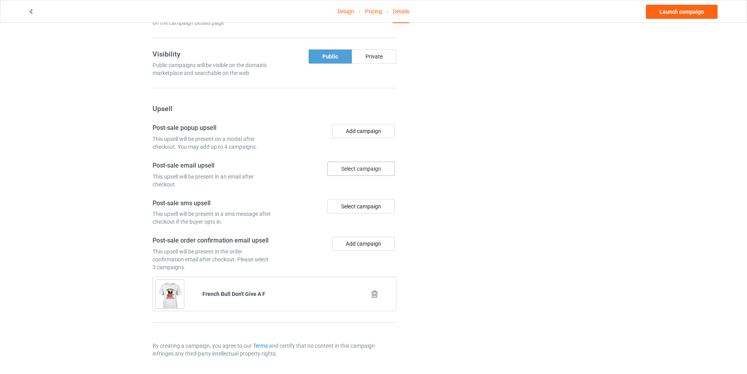
click at [377, 292] on icon at bounding box center [375, 294] width 10 height 8
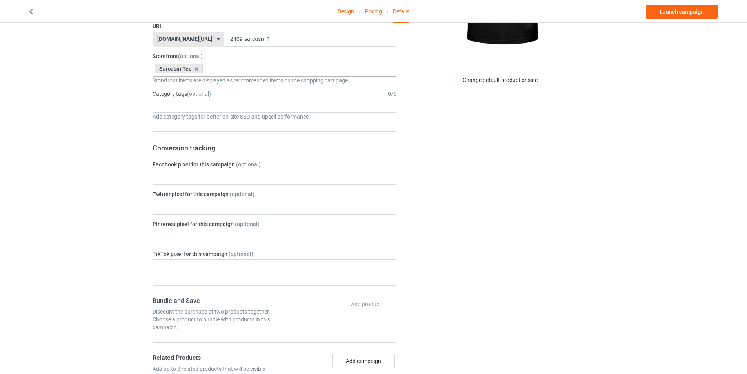
scroll to position [37, 0]
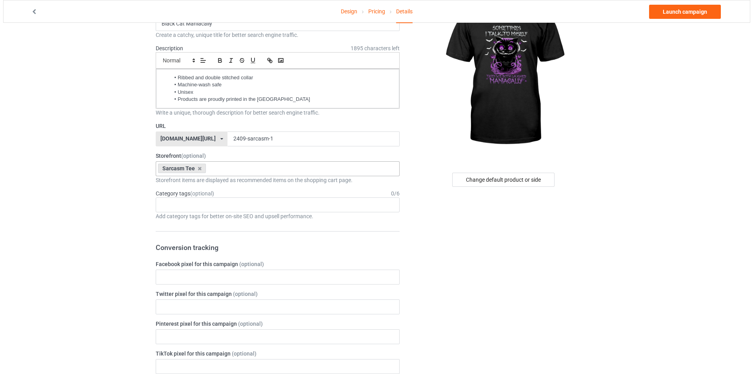
scroll to position [0, 0]
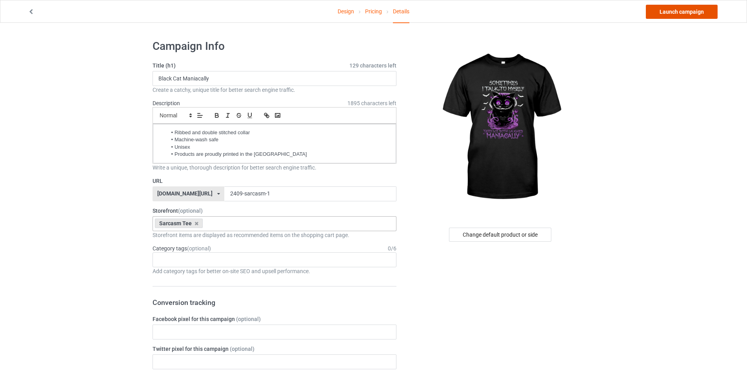
click at [665, 11] on link "Launch campaign" at bounding box center [682, 12] width 72 height 14
